Goal: Task Accomplishment & Management: Manage account settings

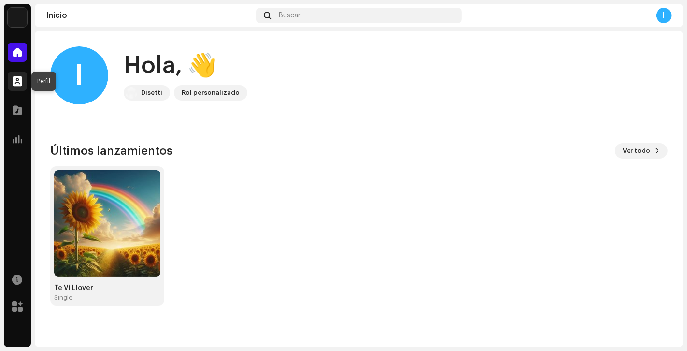
click at [18, 78] on span at bounding box center [18, 81] width 10 height 8
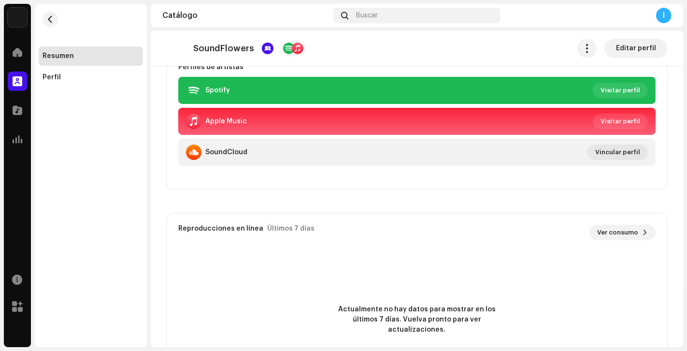
scroll to position [212, 0]
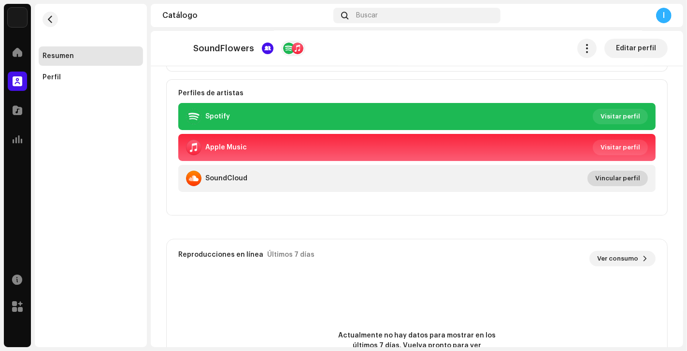
click at [607, 179] on span "Vincular perfil" at bounding box center [617, 178] width 45 height 19
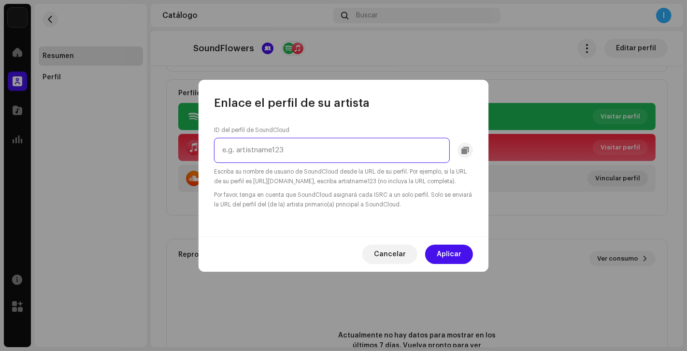
click at [327, 151] on input "text" at bounding box center [332, 150] width 236 height 25
paste input "sndflwrsmusic"
type input "sndflwrsmusic"
click at [438, 259] on span "Aplicar" at bounding box center [449, 253] width 25 height 19
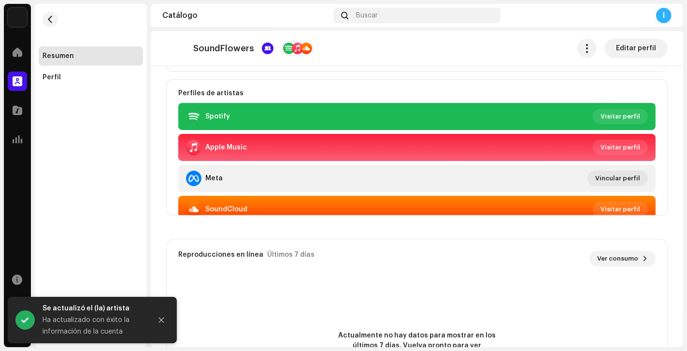
scroll to position [11, 0]
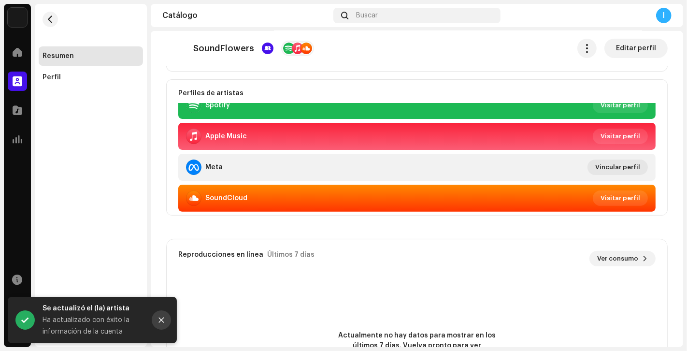
click at [167, 318] on button "Close" at bounding box center [161, 319] width 19 height 19
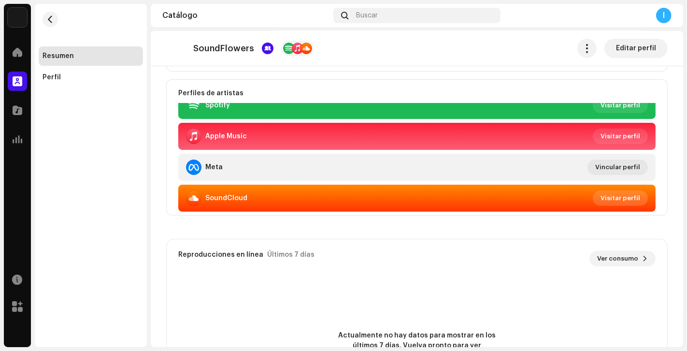
click at [600, 198] on span "Visitar perfil" at bounding box center [620, 197] width 40 height 19
click at [371, 230] on div "# de lanzamientos 0 Ver lanzamientos Perfiles de artistas Spotify Visitar perfi…" at bounding box center [416, 276] width 501 height 682
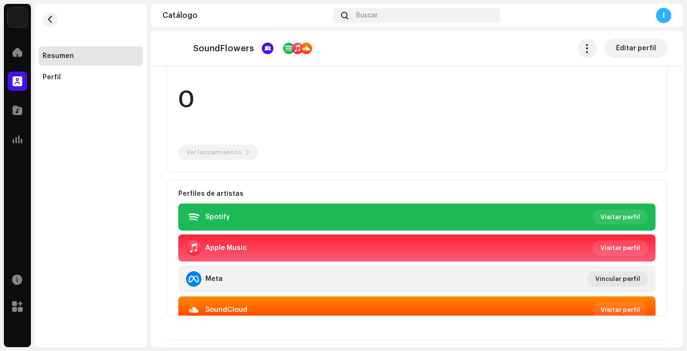
scroll to position [0, 0]
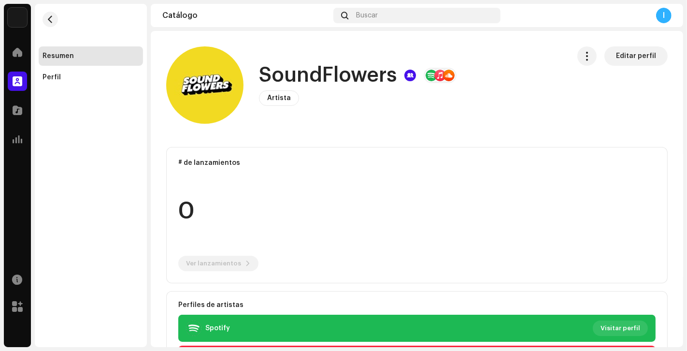
click at [622, 58] on span "Editar perfil" at bounding box center [636, 55] width 40 height 19
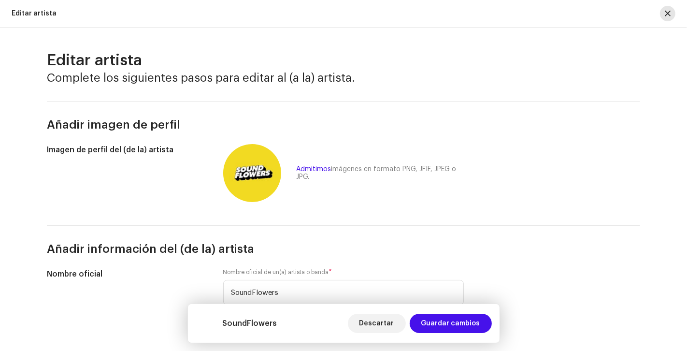
click at [666, 15] on span "button" at bounding box center [668, 14] width 6 height 8
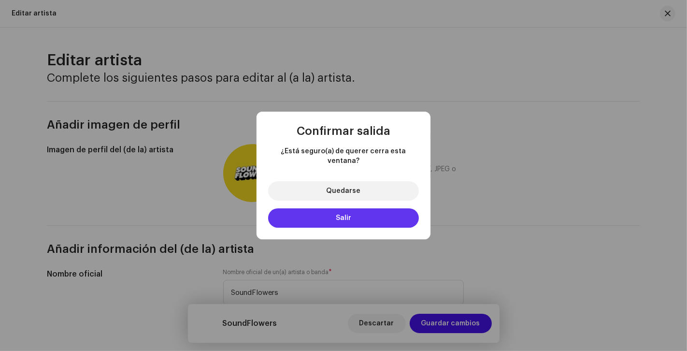
click at [352, 210] on button "Salir" at bounding box center [343, 217] width 151 height 19
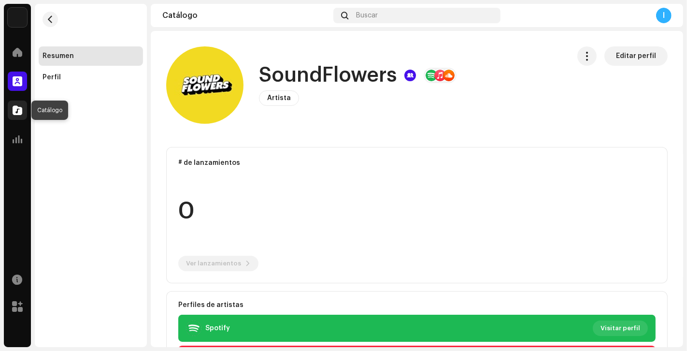
click at [17, 108] on span at bounding box center [18, 110] width 10 height 8
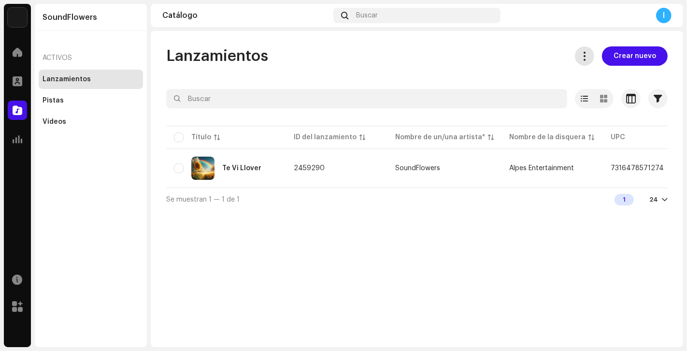
click at [586, 57] on span at bounding box center [584, 56] width 9 height 8
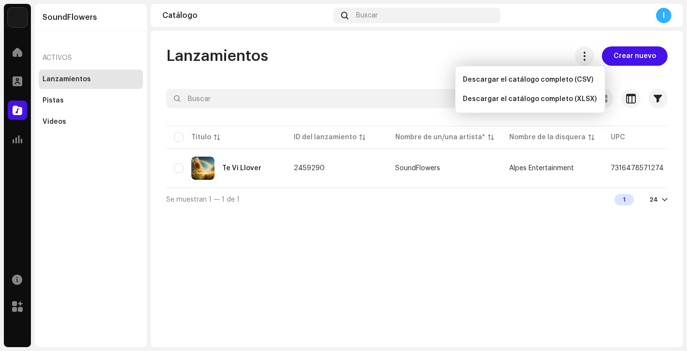
click at [513, 46] on div "Lanzamientos Crear nuevo" at bounding box center [416, 55] width 501 height 19
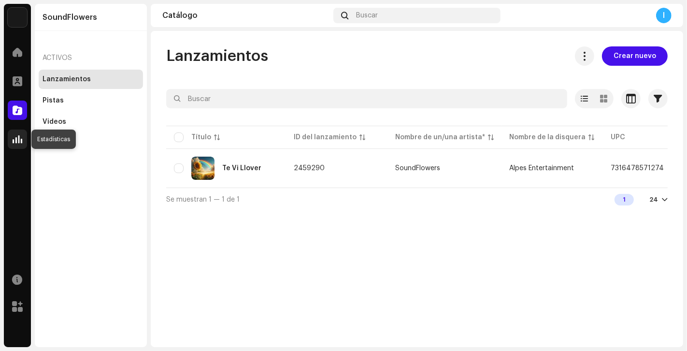
click at [18, 137] on span at bounding box center [18, 139] width 10 height 8
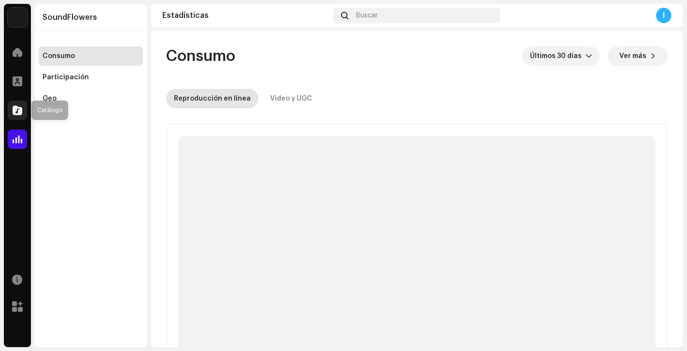
click at [18, 112] on span at bounding box center [18, 110] width 10 height 8
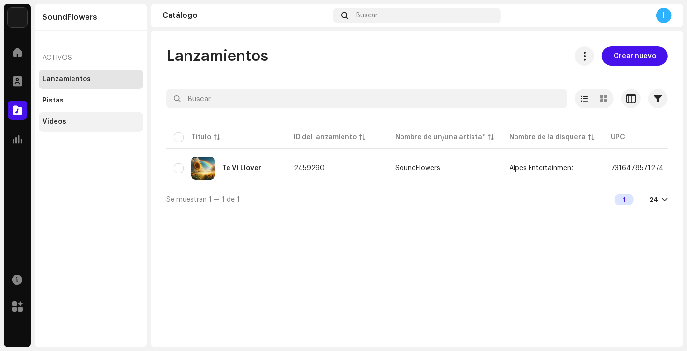
drag, startPoint x: 69, startPoint y: 118, endPoint x: 129, endPoint y: 129, distance: 61.0
click at [69, 118] on div "Videos" at bounding box center [91, 122] width 97 height 8
